Goal: Task Accomplishment & Management: Complete application form

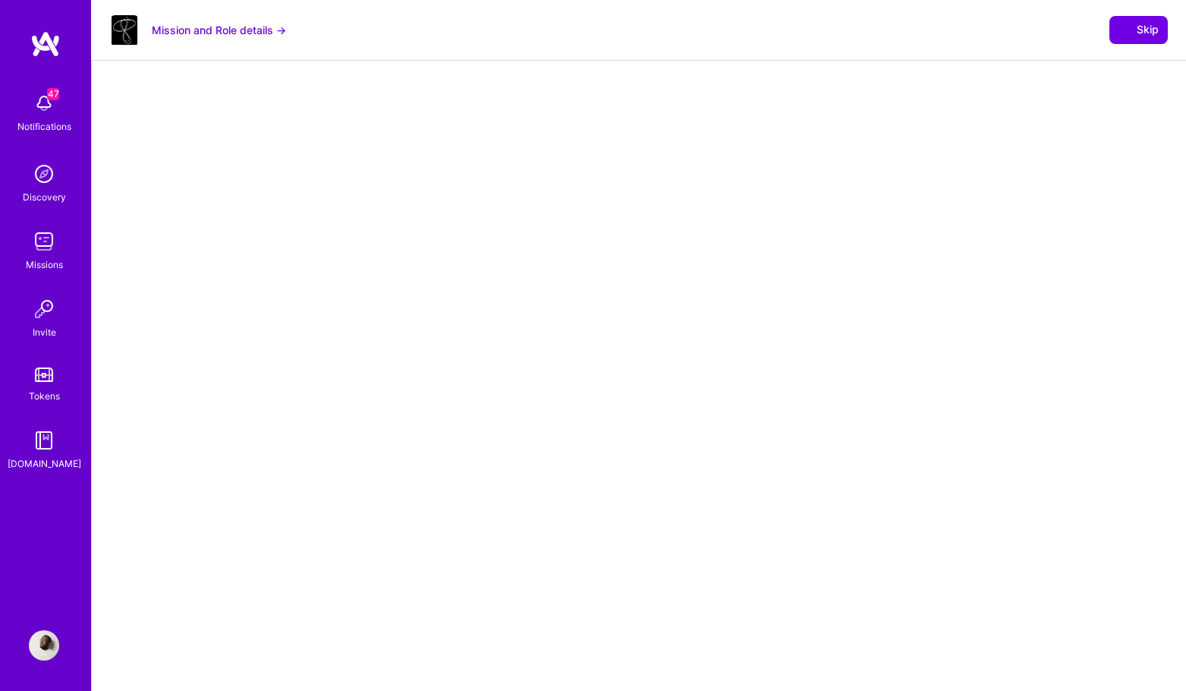
select select "DE"
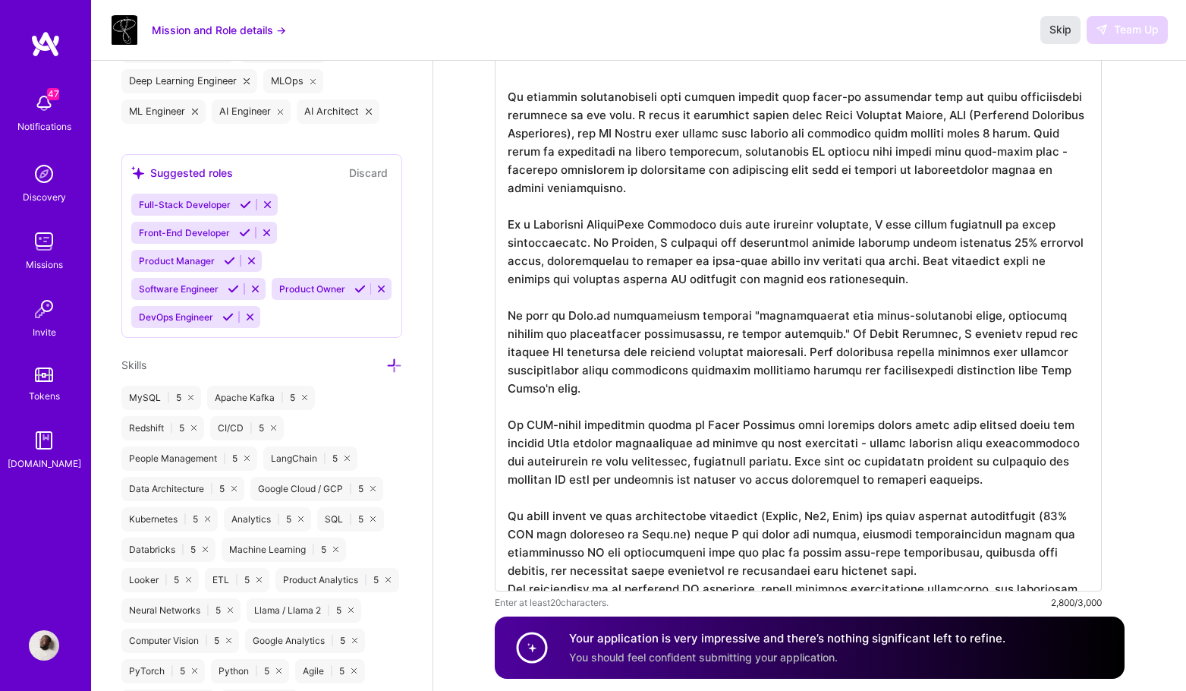
scroll to position [698, 0]
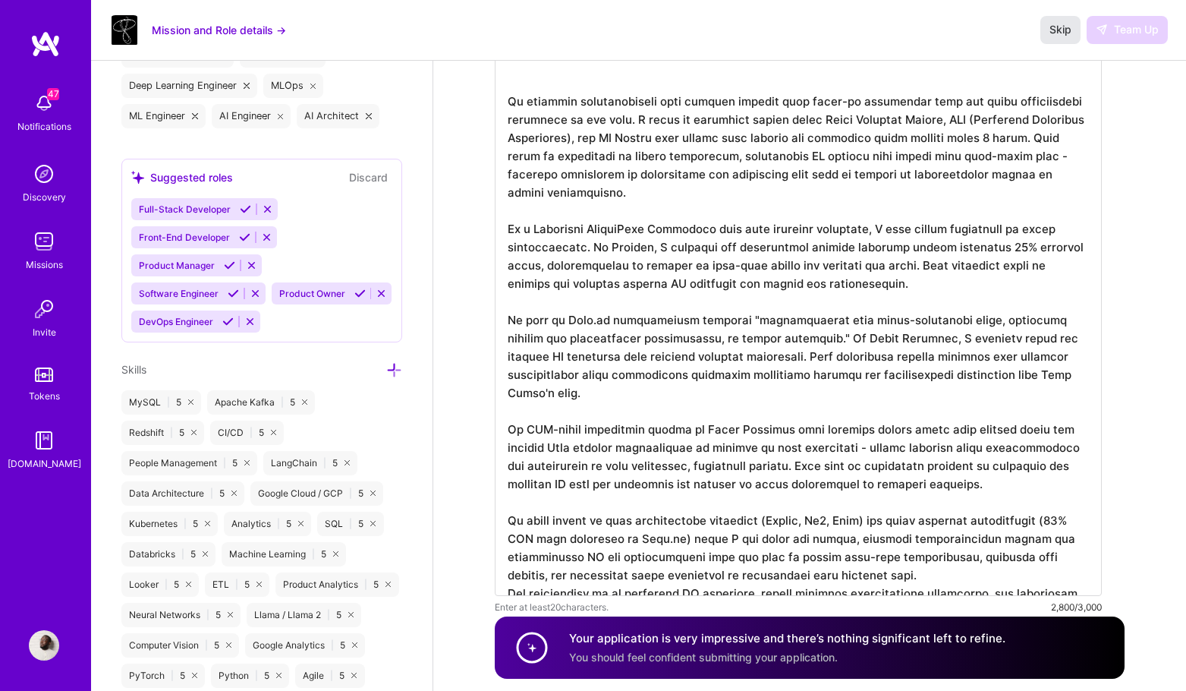
click at [1053, 26] on span "Skip" at bounding box center [1060, 29] width 22 height 15
click at [1053, 22] on span "Skip" at bounding box center [1060, 29] width 22 height 15
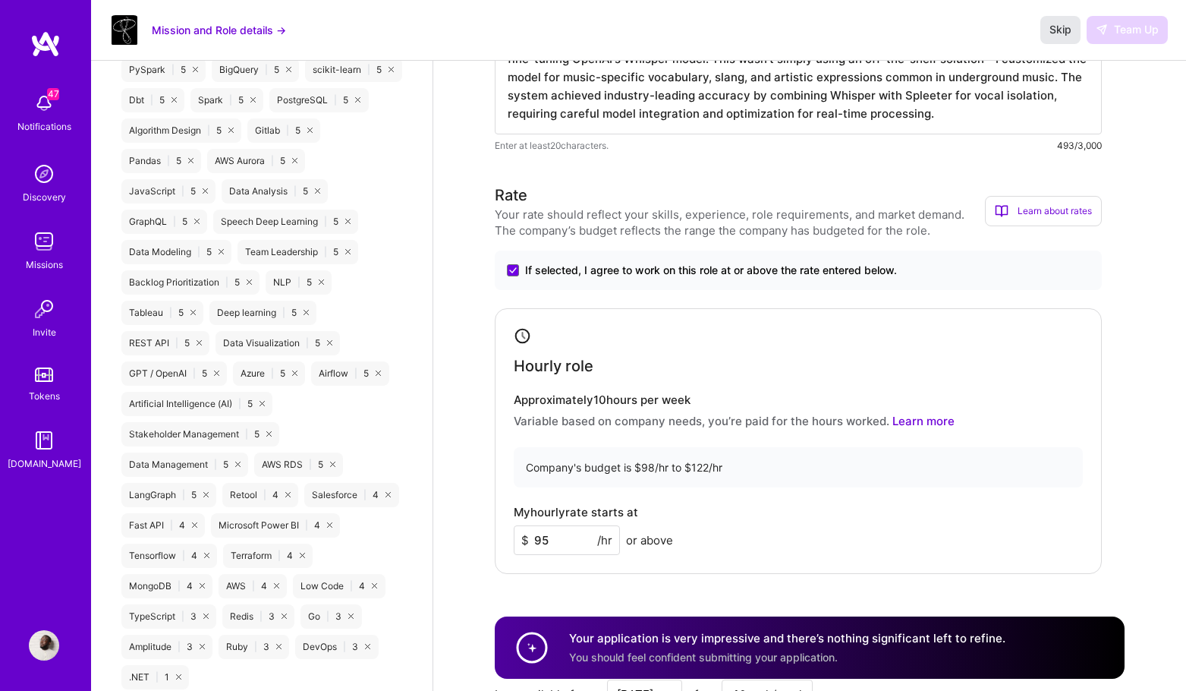
click at [1066, 35] on span "Skip" at bounding box center [1060, 29] width 22 height 15
click at [55, 43] on img at bounding box center [45, 43] width 30 height 27
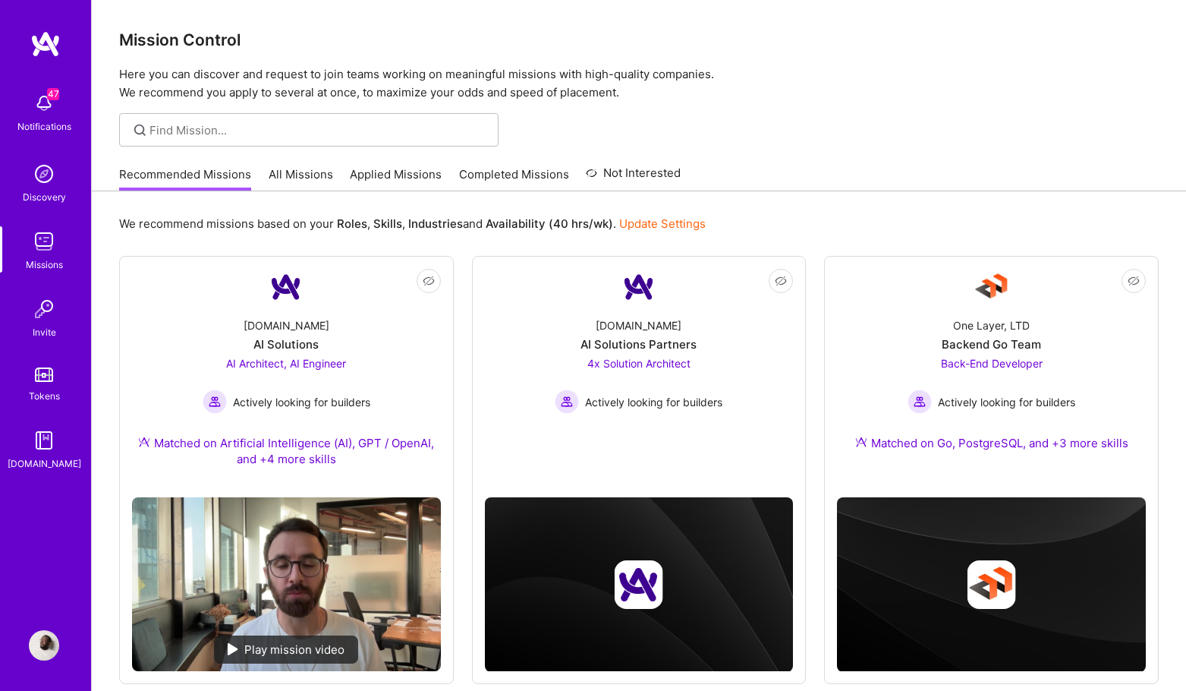
click at [295, 175] on link "All Missions" at bounding box center [301, 178] width 65 height 25
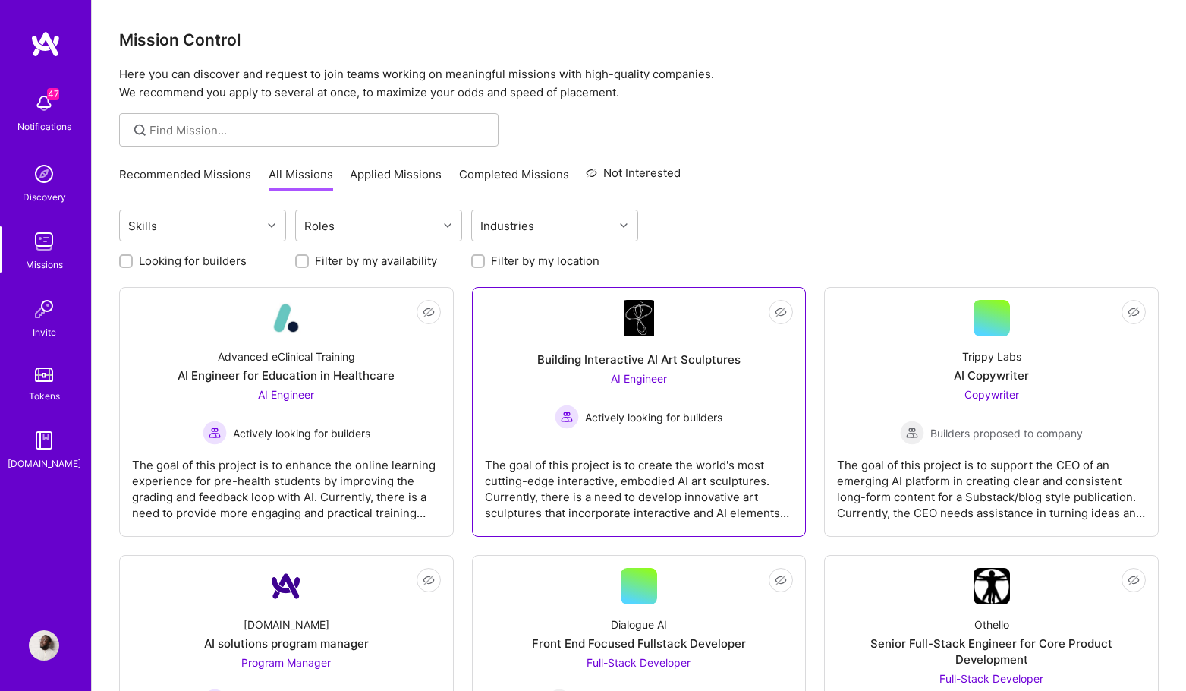
click at [545, 381] on div "Building Interactive AI Art Sculptures AI Engineer Actively looking for builders" at bounding box center [639, 382] width 309 height 93
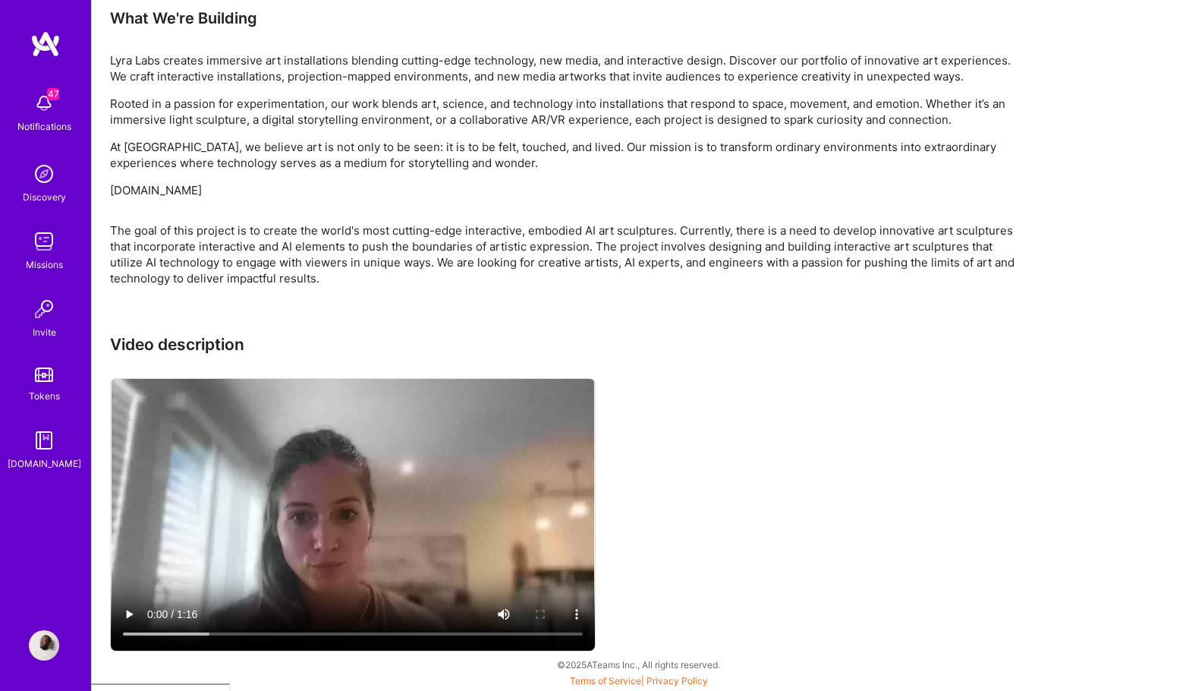
scroll to position [1009, 0]
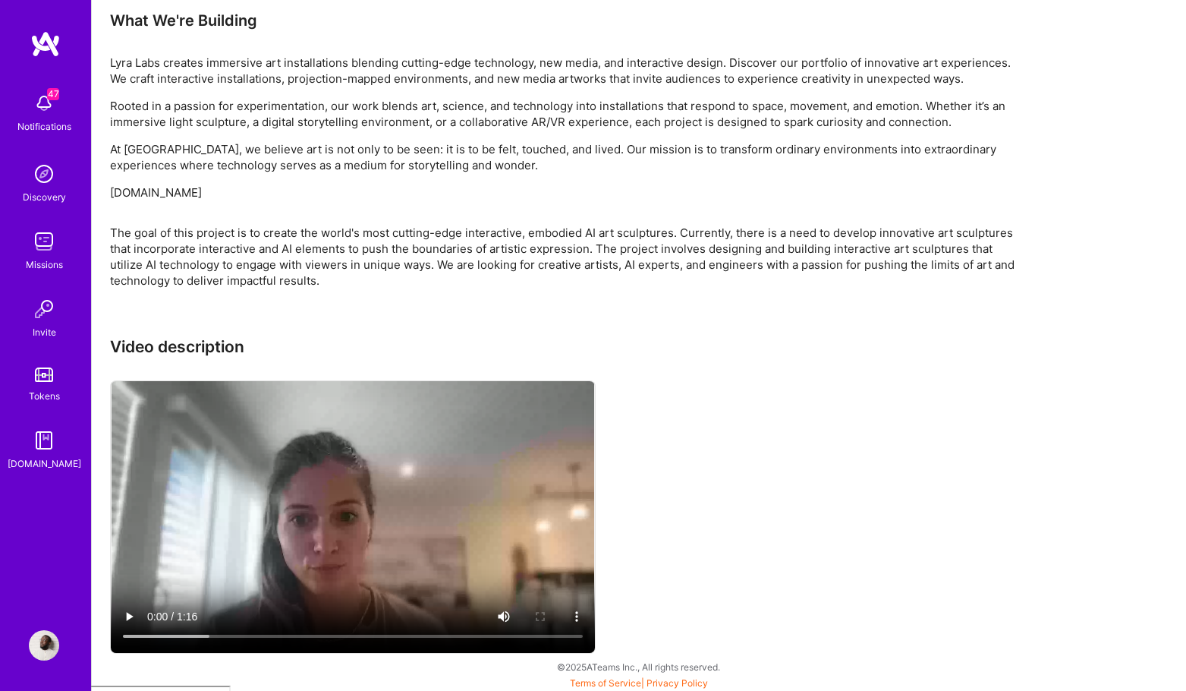
click at [44, 42] on img at bounding box center [45, 43] width 30 height 27
